Goal: Navigation & Orientation: Find specific page/section

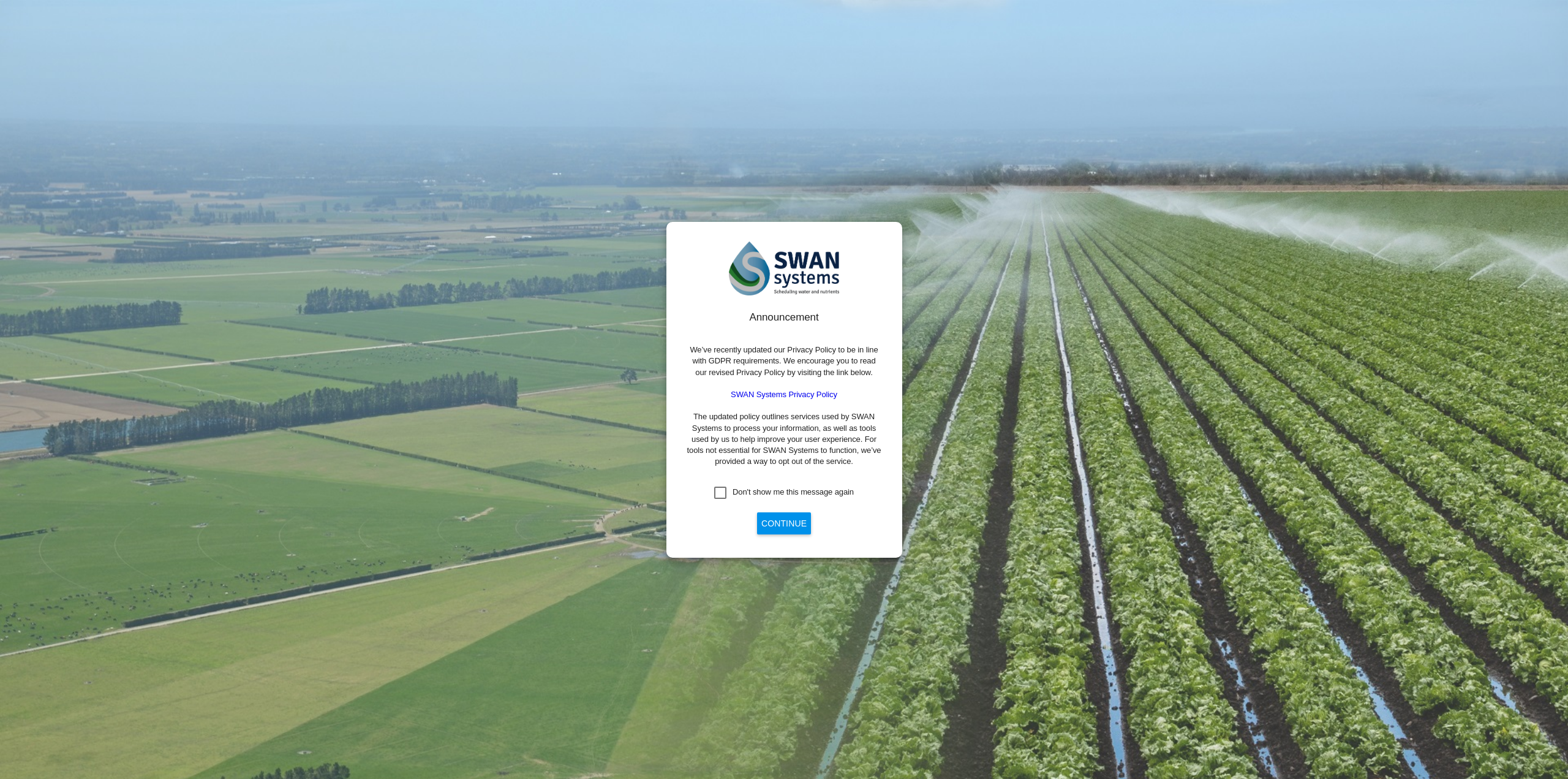
click at [788, 520] on button "Continue" at bounding box center [784, 523] width 54 height 22
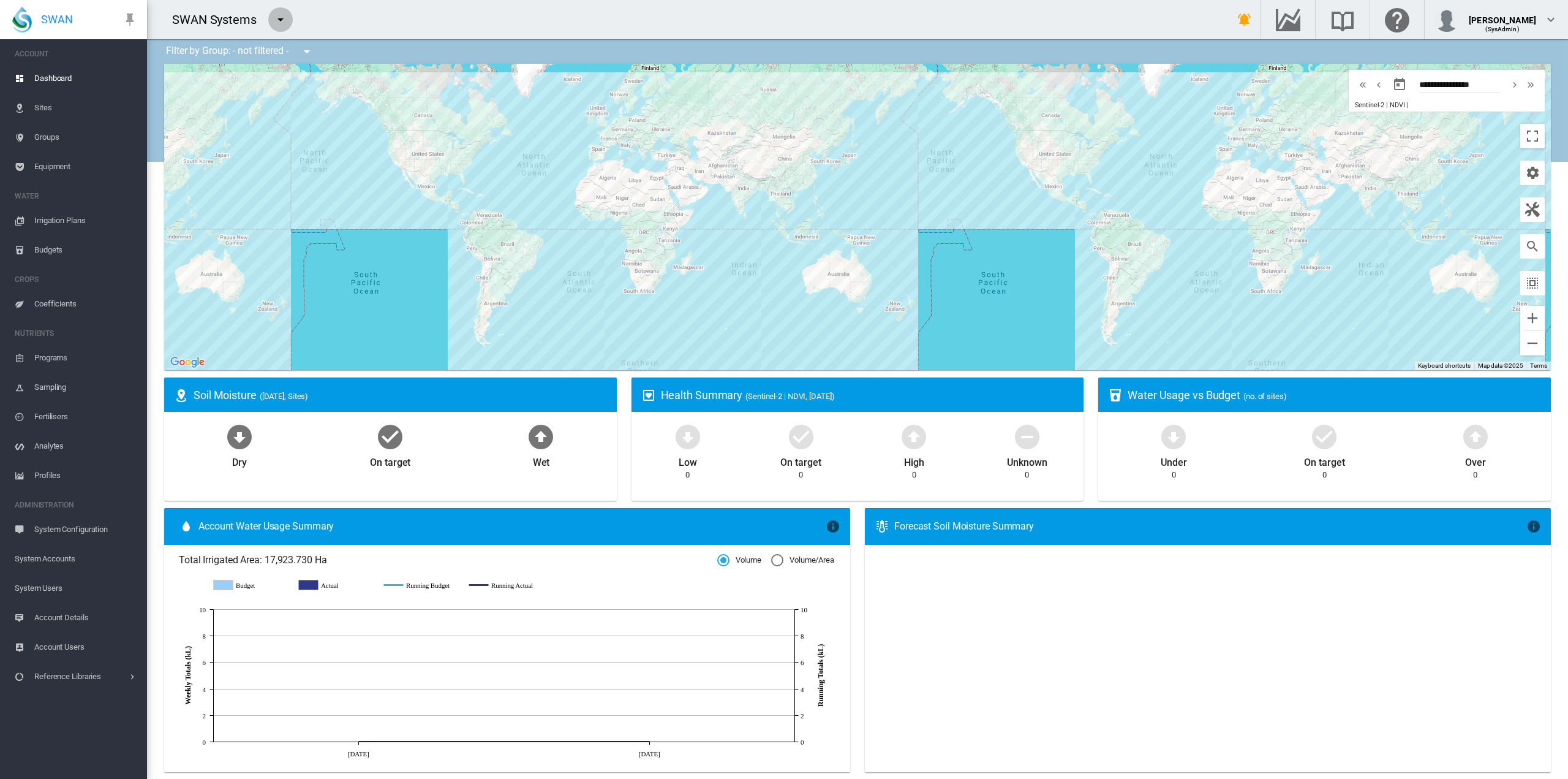
click at [288, 19] on button "button" at bounding box center [280, 20] width 24 height 24
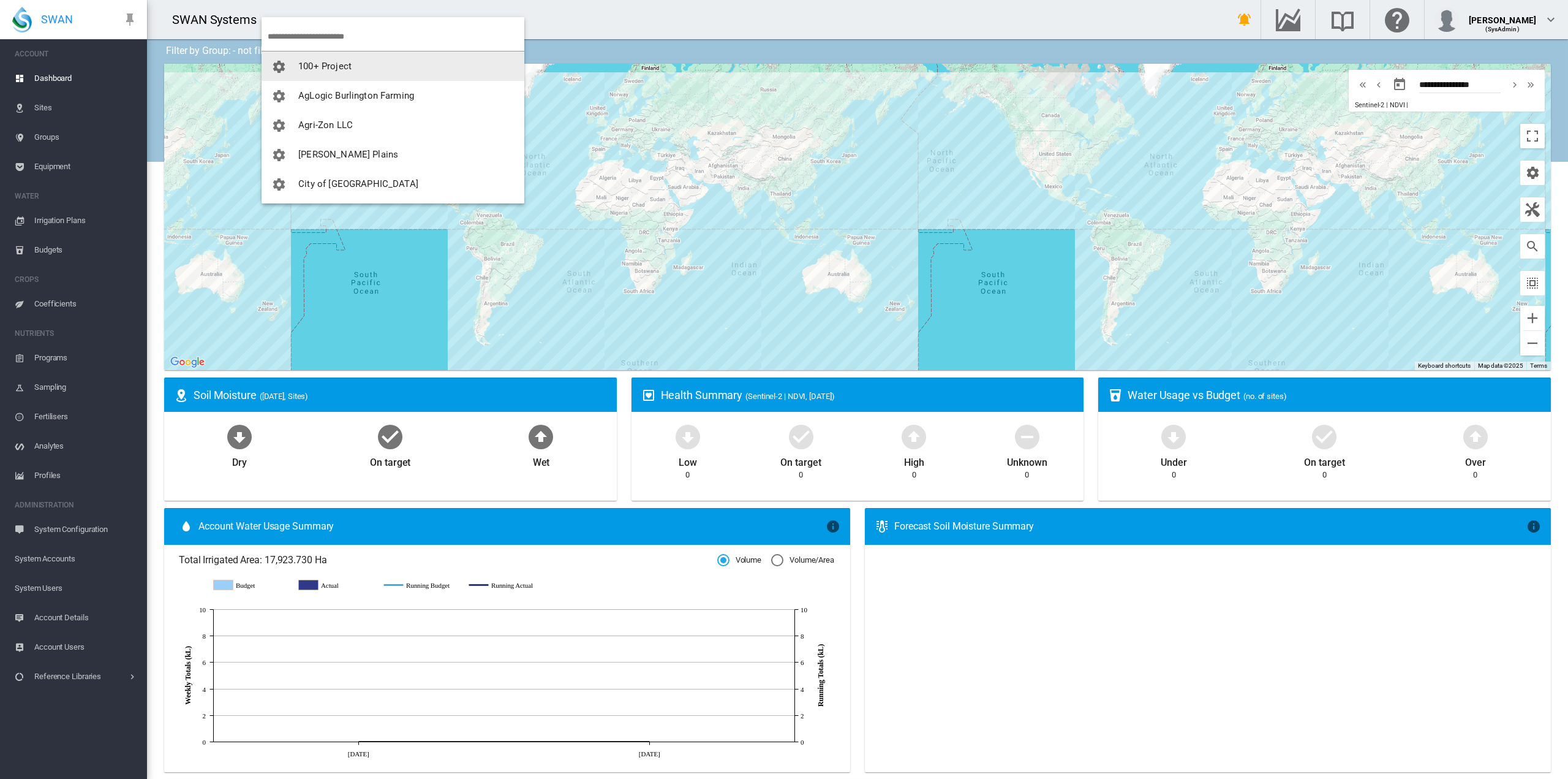
click at [347, 64] on span "100+ Project" at bounding box center [325, 66] width 53 height 11
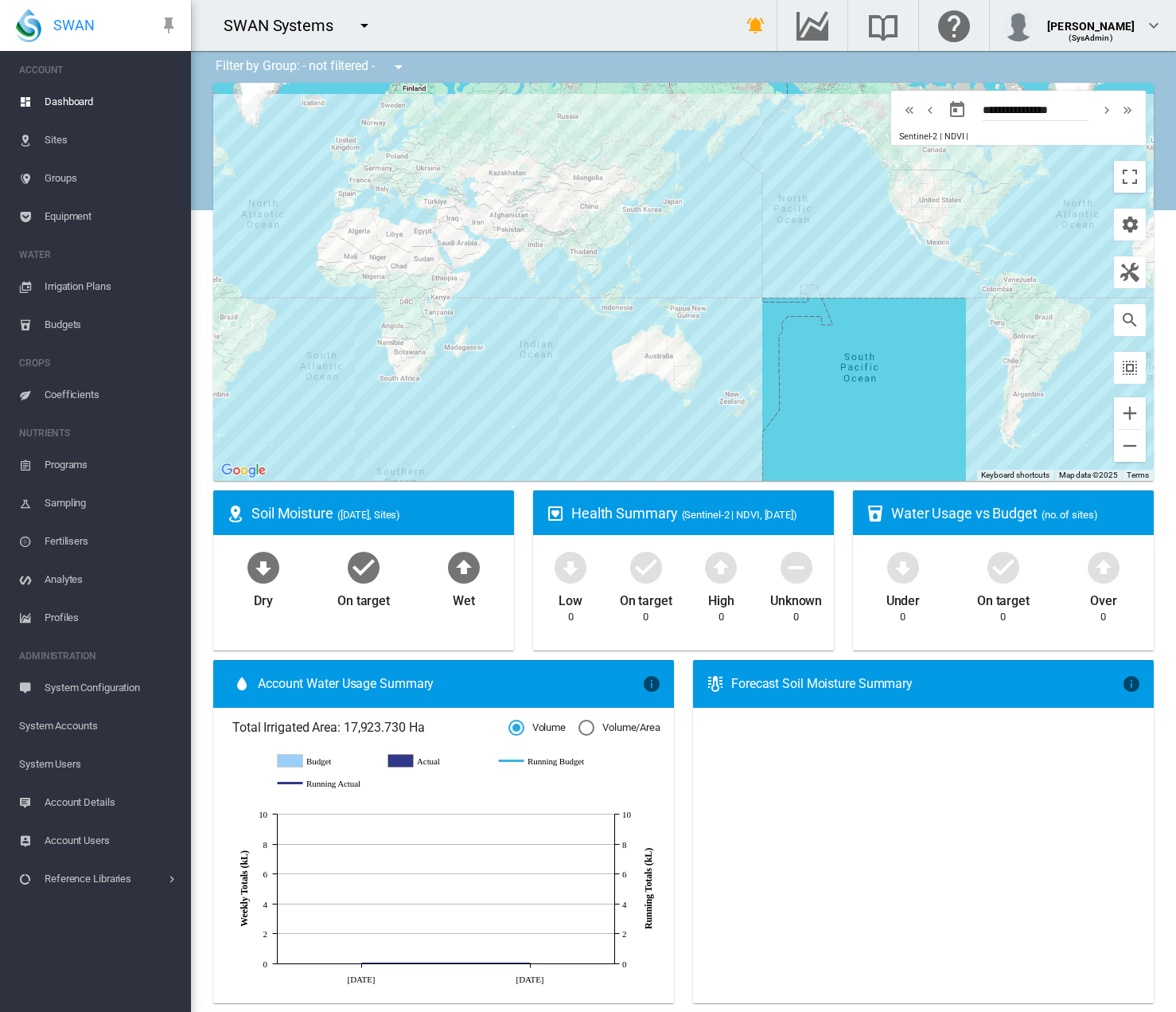
click at [63, 134] on span "Sites" at bounding box center [111, 140] width 134 height 39
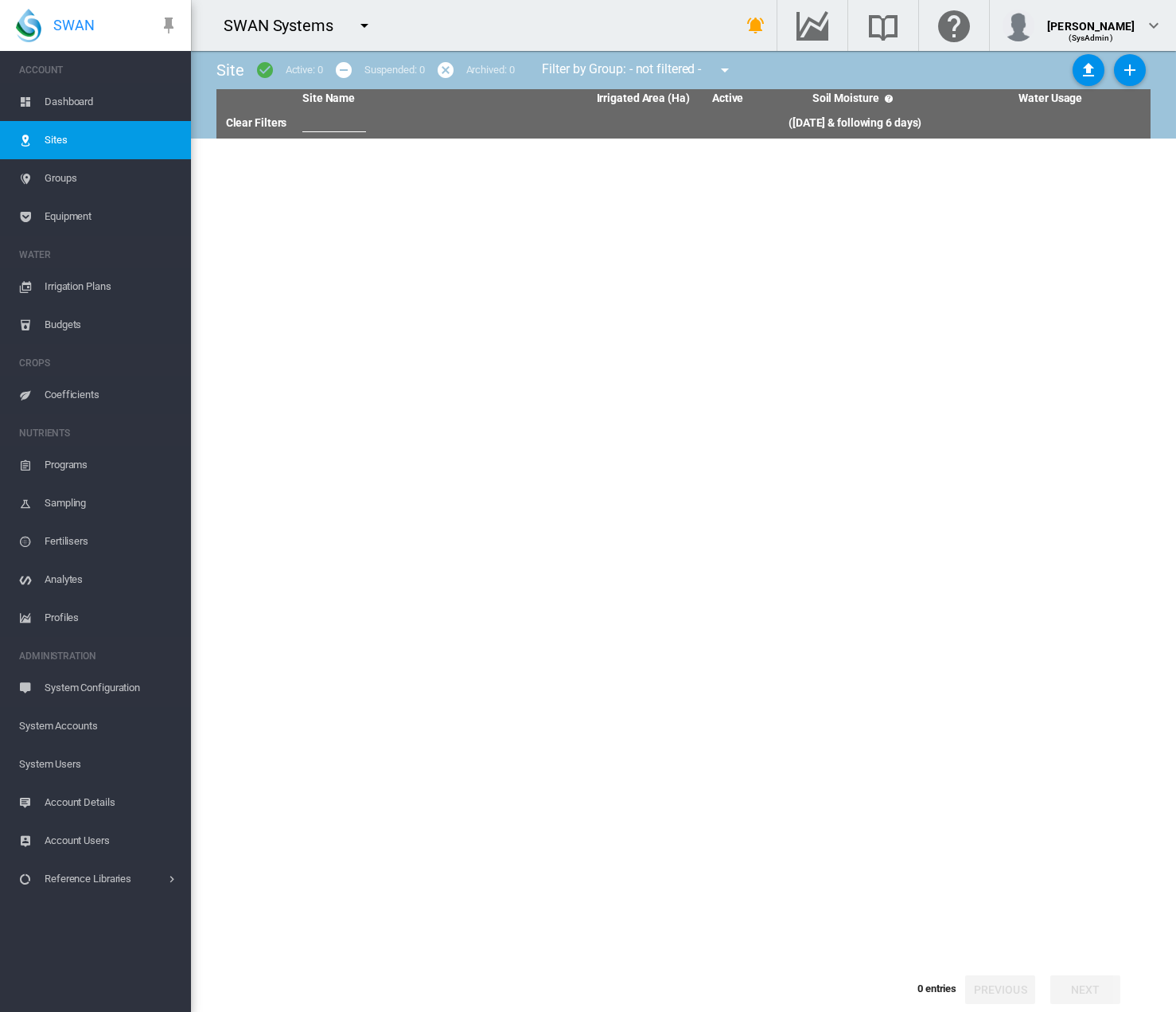
click at [359, 27] on md-icon "icon-menu-down" at bounding box center [364, 25] width 19 height 19
